Goal: Transaction & Acquisition: Purchase product/service

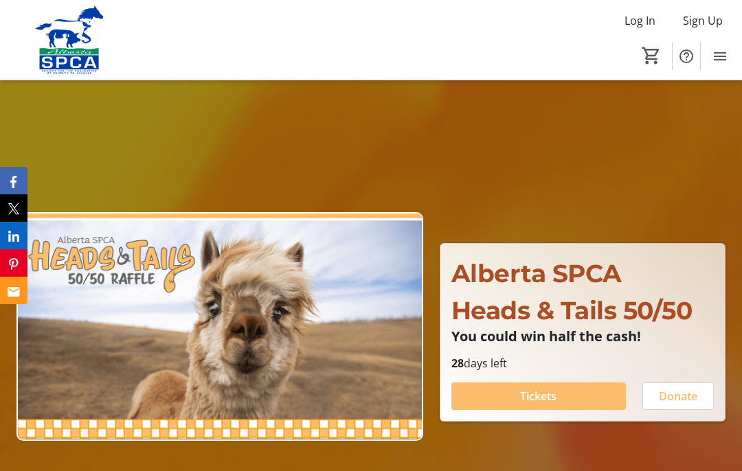
click at [538, 405] on span "Tickets" at bounding box center [538, 396] width 36 height 16
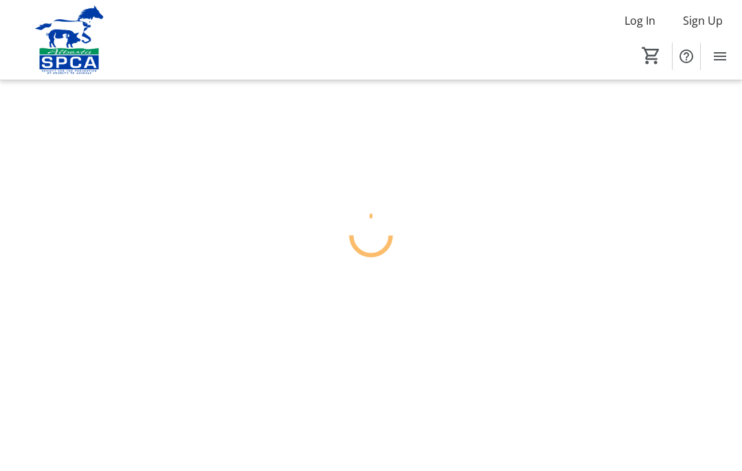
scroll to position [56, 0]
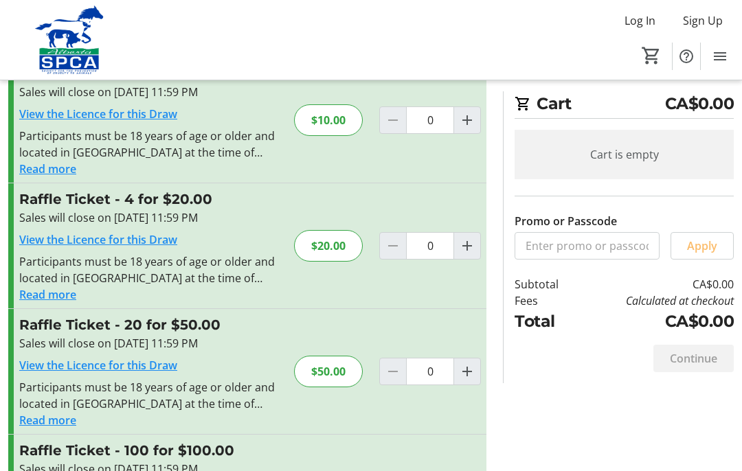
click at [471, 374] on mat-icon "Increment by one" at bounding box center [467, 372] width 16 height 16
type input "1"
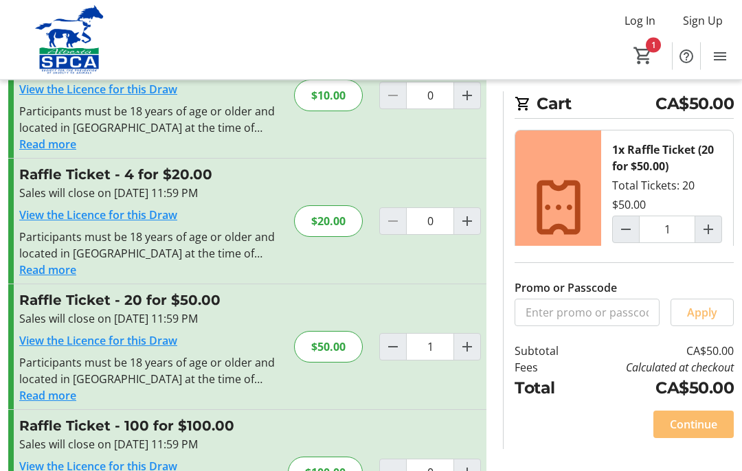
scroll to position [105, 0]
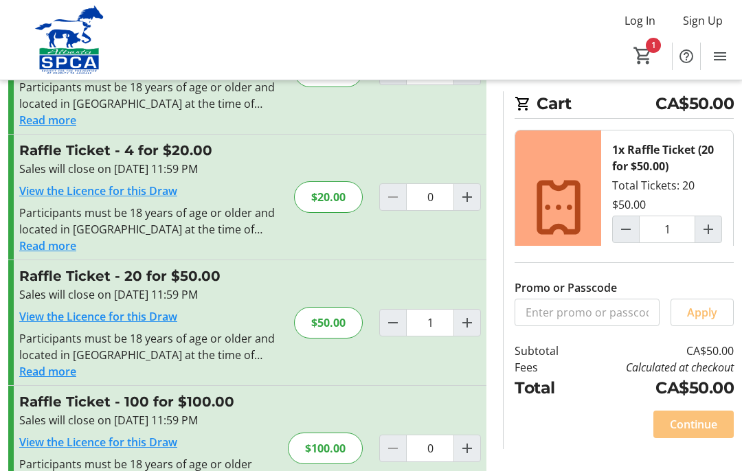
click at [691, 433] on span "Continue" at bounding box center [693, 424] width 47 height 16
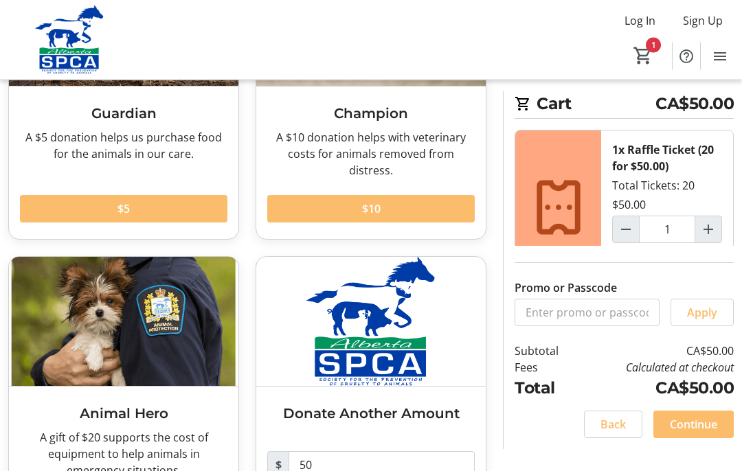
scroll to position [227, 0]
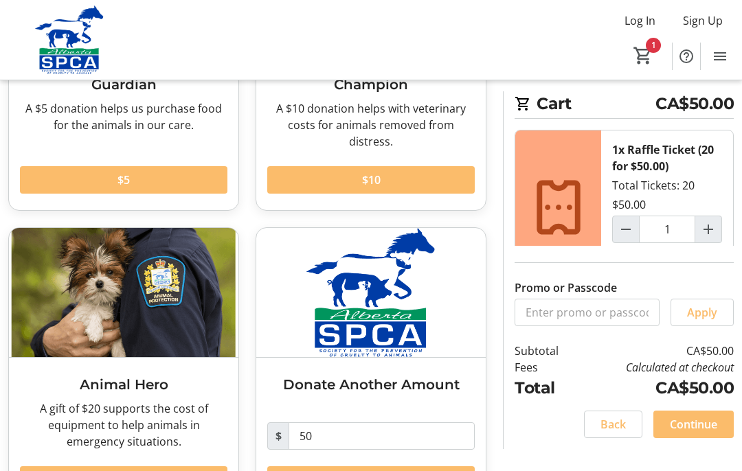
click at [680, 433] on span "Continue" at bounding box center [693, 424] width 47 height 16
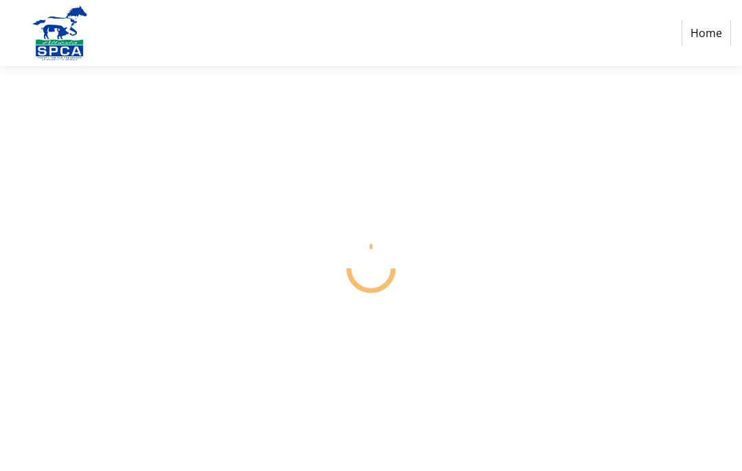
scroll to position [56, 0]
select select "CA"
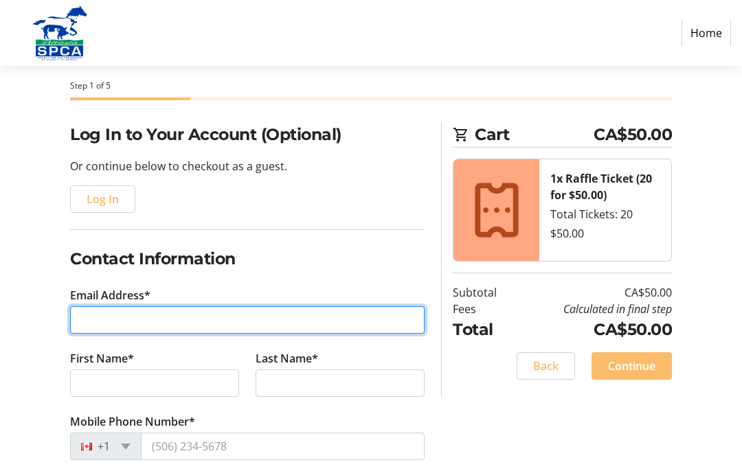
click at [93, 317] on input "Email Address*" at bounding box center [247, 319] width 355 height 27
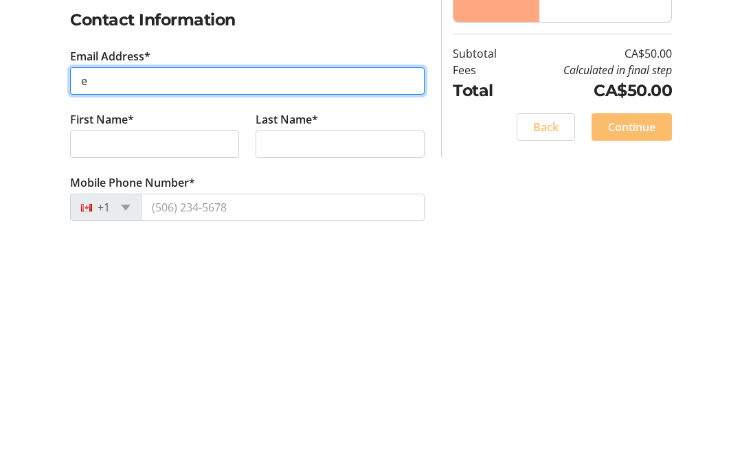
type input "[EMAIL_ADDRESS][PERSON_NAME][DOMAIN_NAME]"
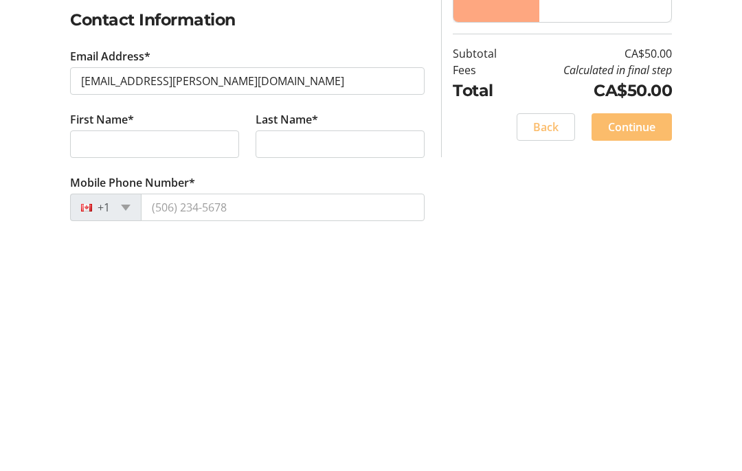
scroll to position [295, 0]
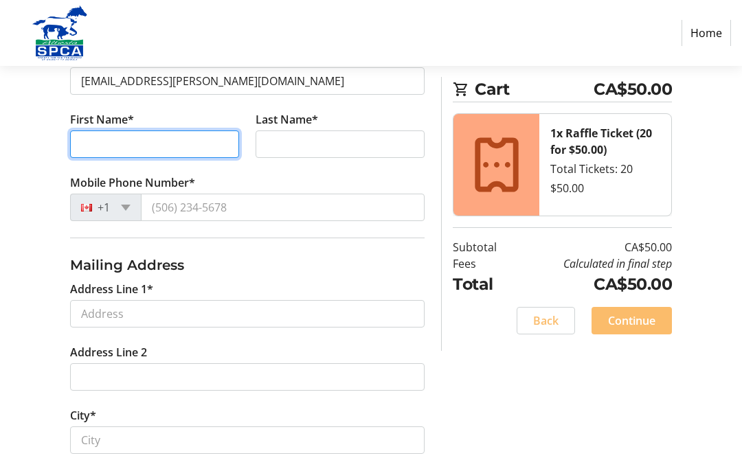
click at [103, 143] on input "First Name*" at bounding box center [154, 144] width 169 height 27
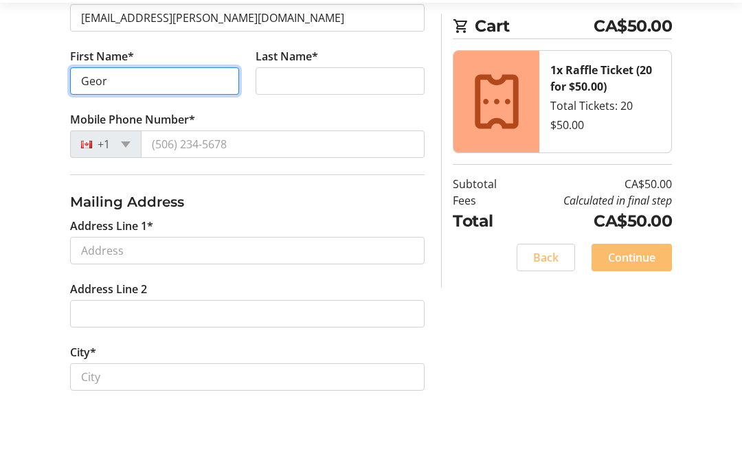
type input "[PERSON_NAME]"
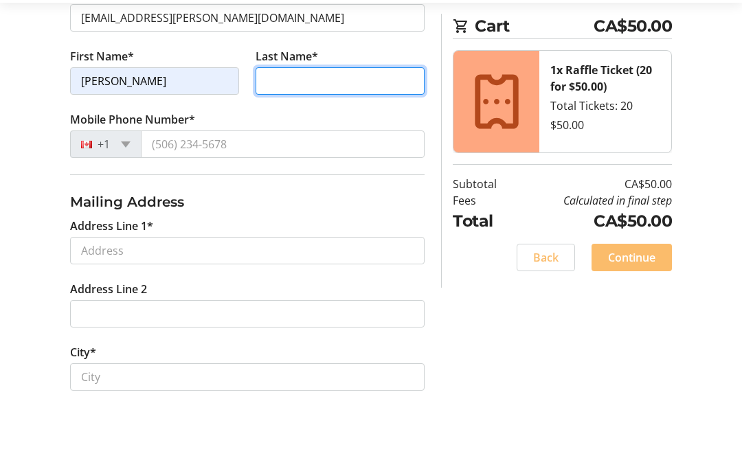
type input "[PERSON_NAME]"
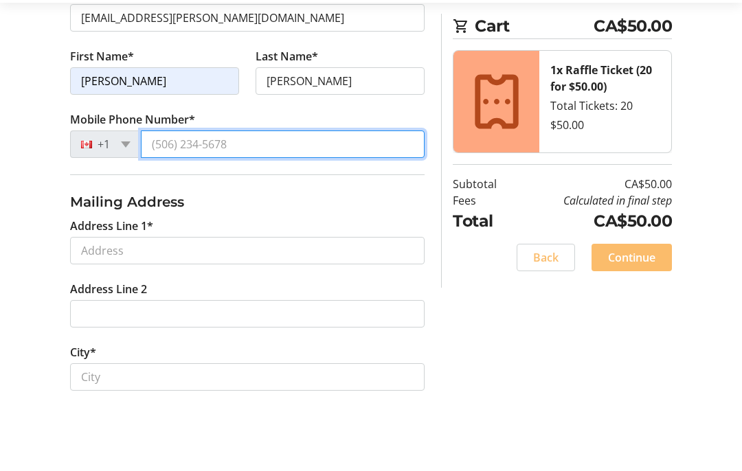
type input "[PHONE_NUMBER]"
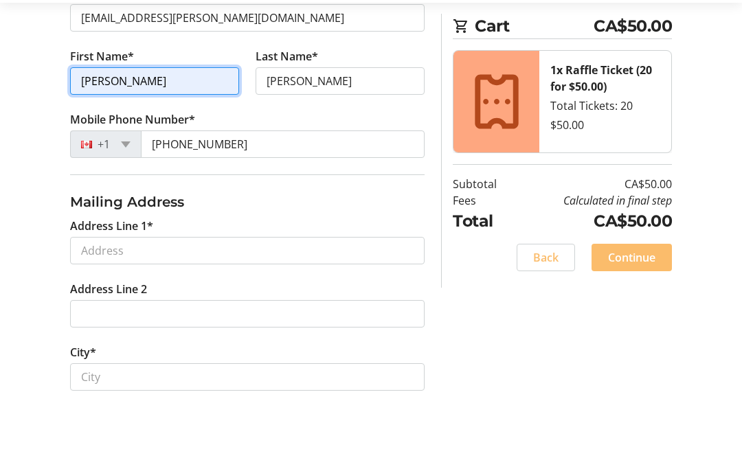
scroll to position [359, 0]
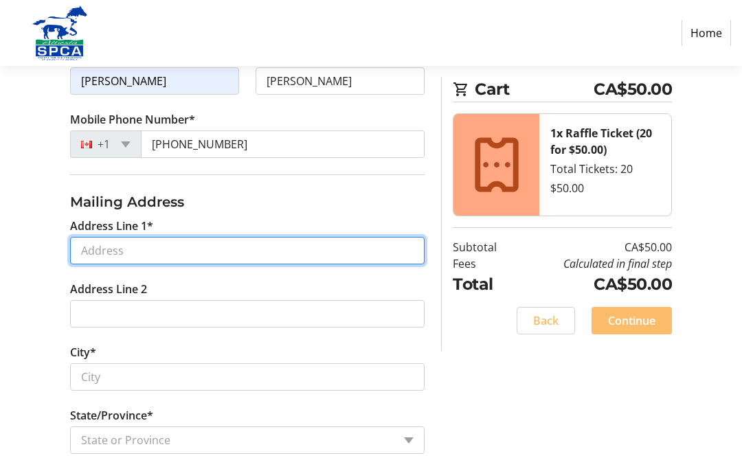
type input "[GEOGRAPHIC_DATA]. NW"
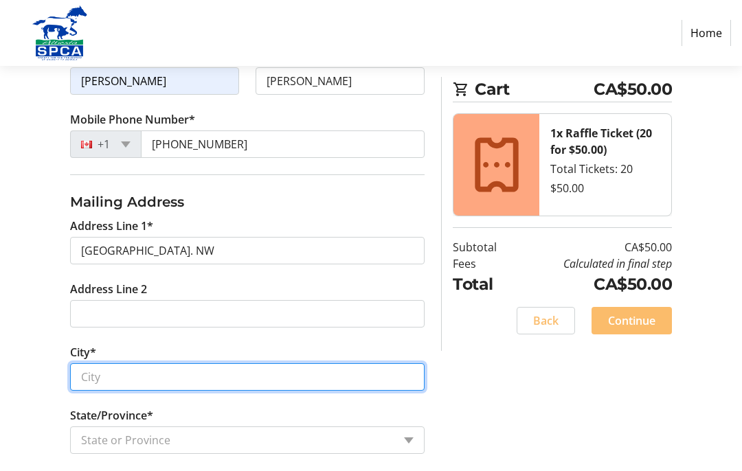
type input "[GEOGRAPHIC_DATA]"
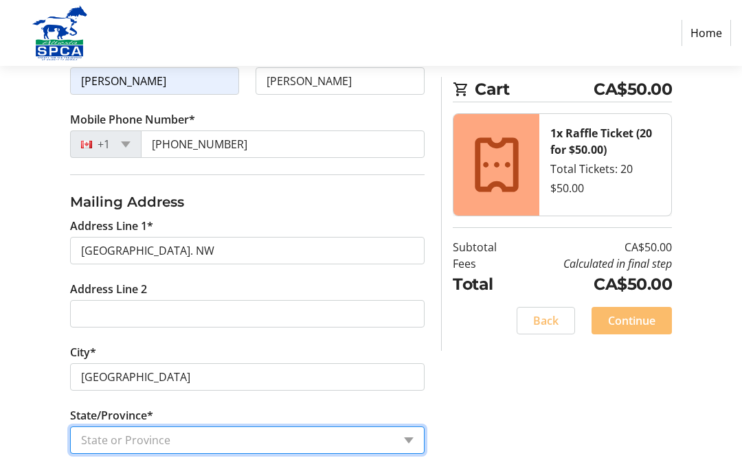
select select "AB"
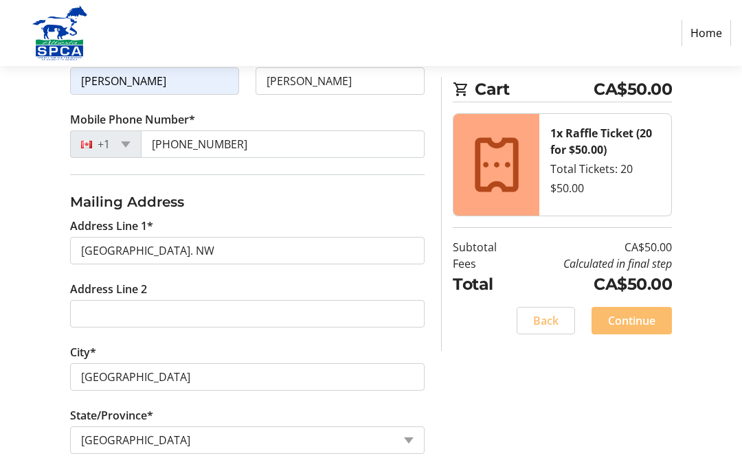
type input "T3B3H6"
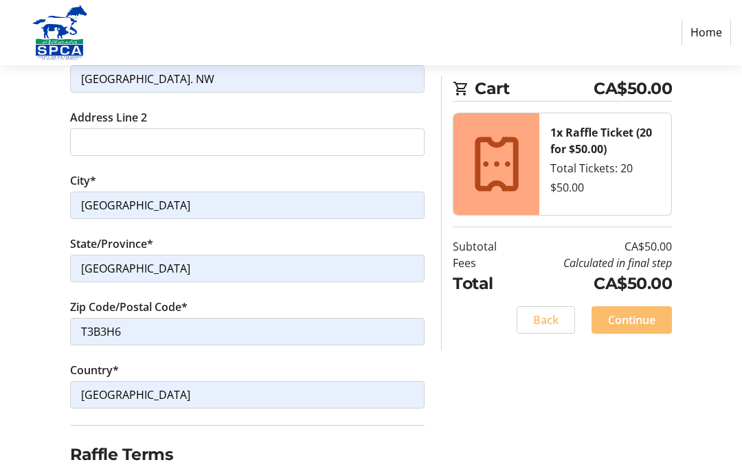
scroll to position [529, 0]
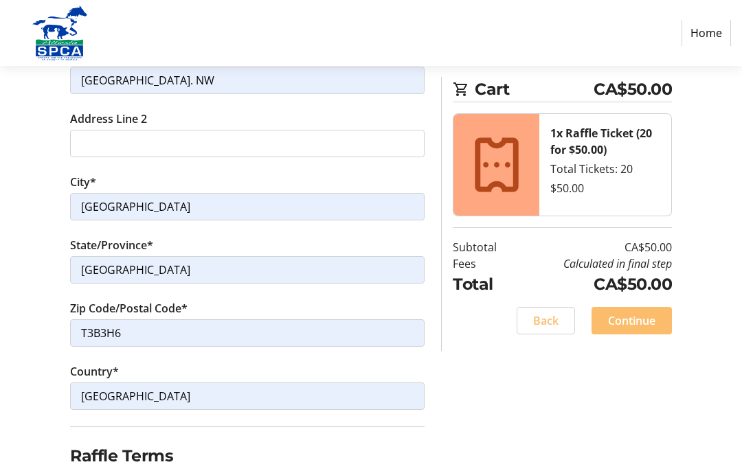
checkbox input "true"
click at [643, 315] on span "Continue" at bounding box center [631, 321] width 47 height 16
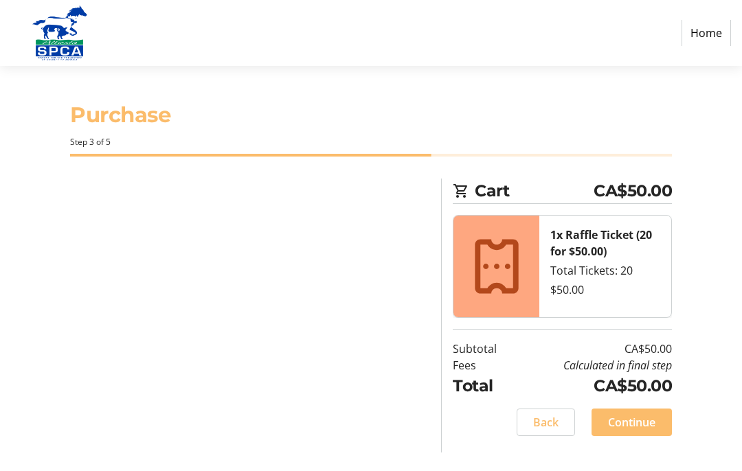
scroll to position [56, 0]
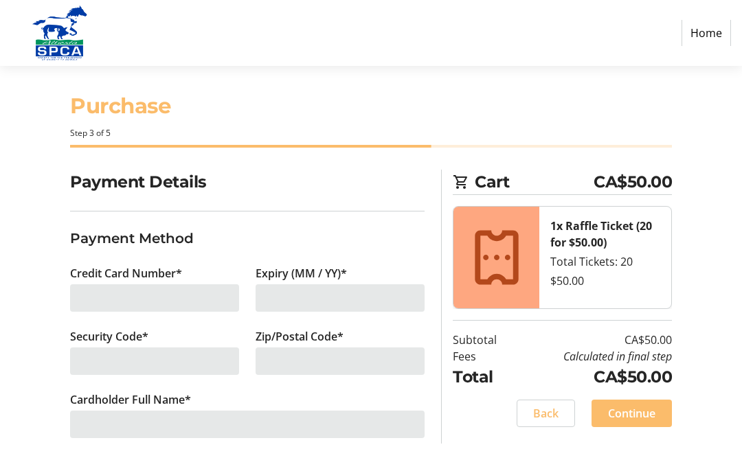
click at [121, 284] on div at bounding box center [154, 297] width 169 height 27
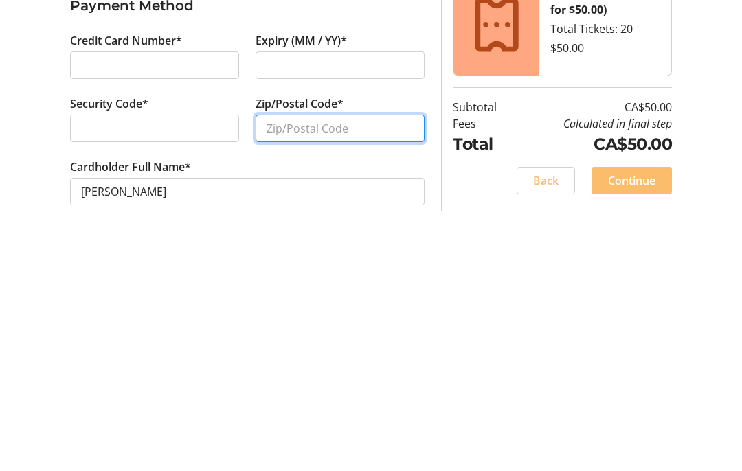
click at [289, 348] on input "Zip/Postal Code*" at bounding box center [340, 361] width 169 height 27
type input "T3B3H6"
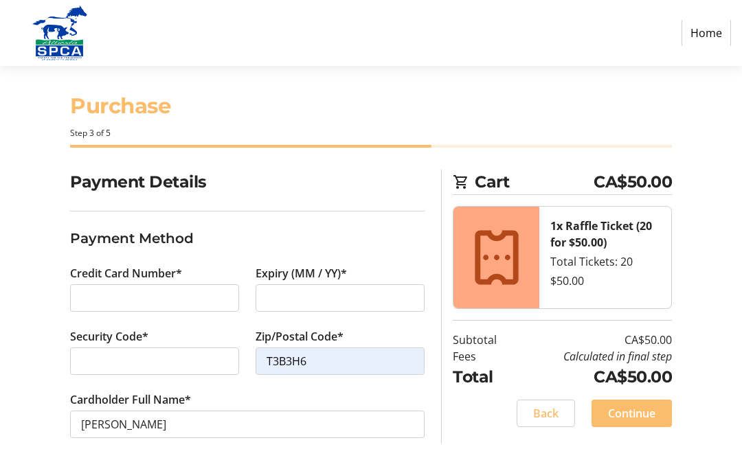
click at [627, 405] on span "Continue" at bounding box center [631, 413] width 47 height 16
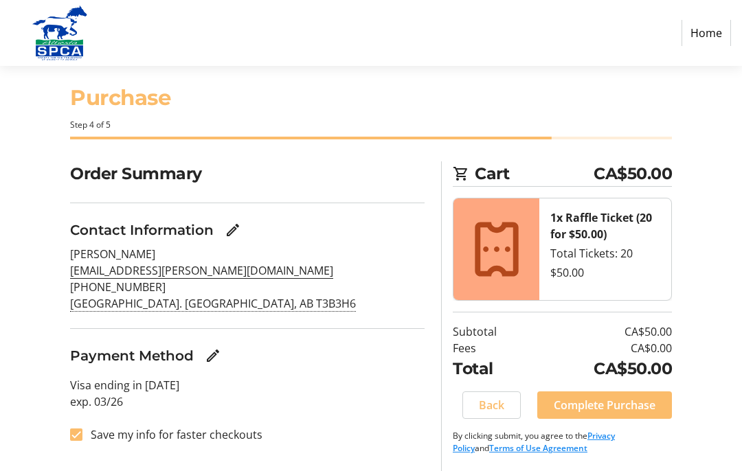
click at [612, 397] on span "Complete Purchase" at bounding box center [605, 405] width 102 height 16
